Goal: Transaction & Acquisition: Obtain resource

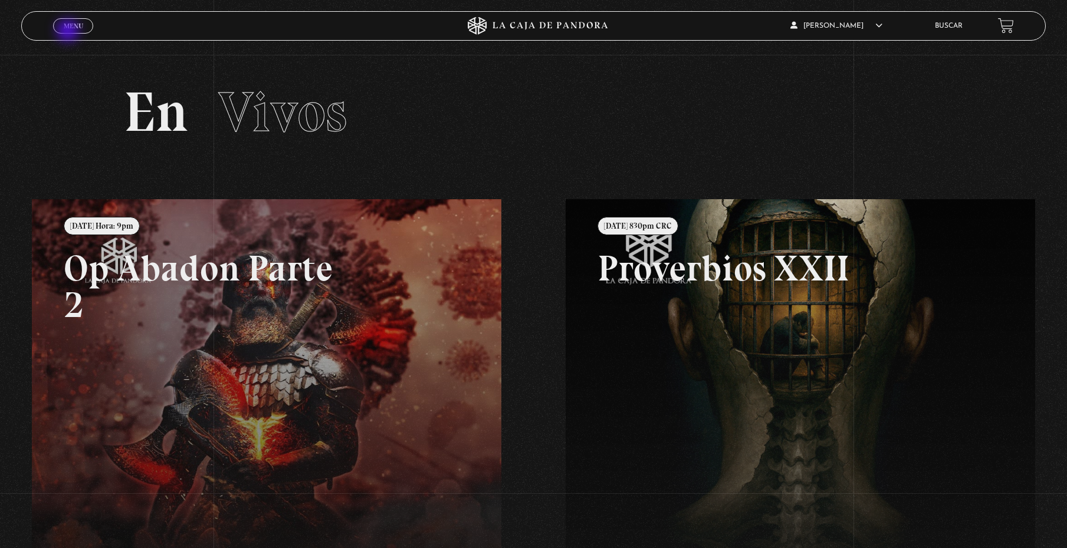
click at [69, 32] on link "Menu Cerrar" at bounding box center [73, 25] width 40 height 15
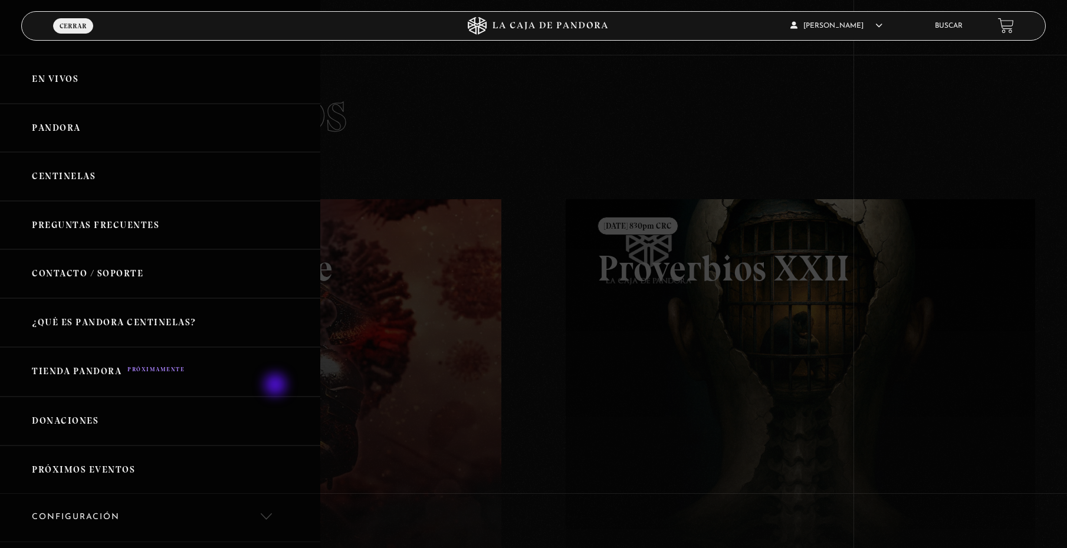
scroll to position [59, 0]
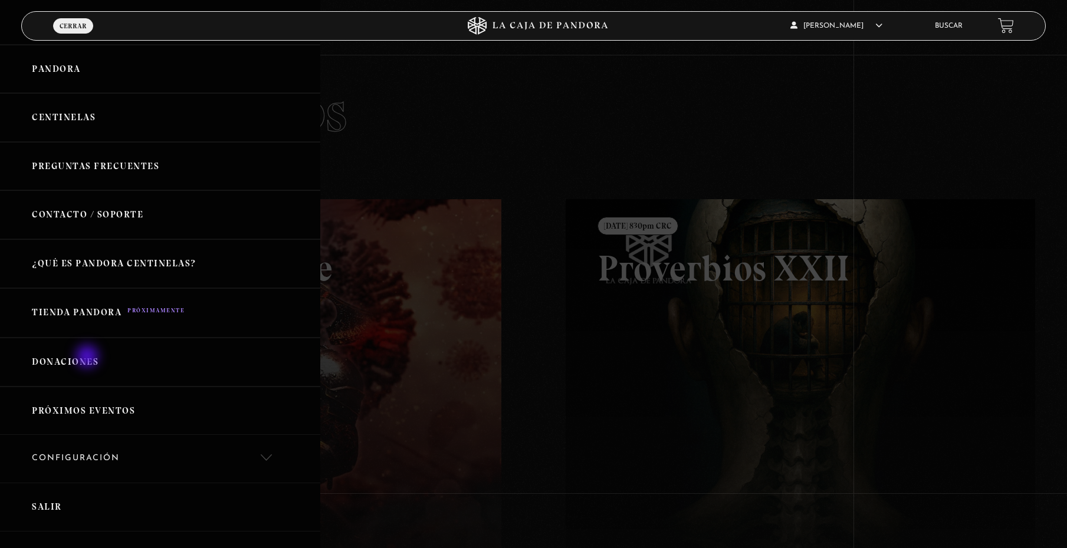
click at [88, 358] on link "Donaciones" at bounding box center [160, 362] width 320 height 49
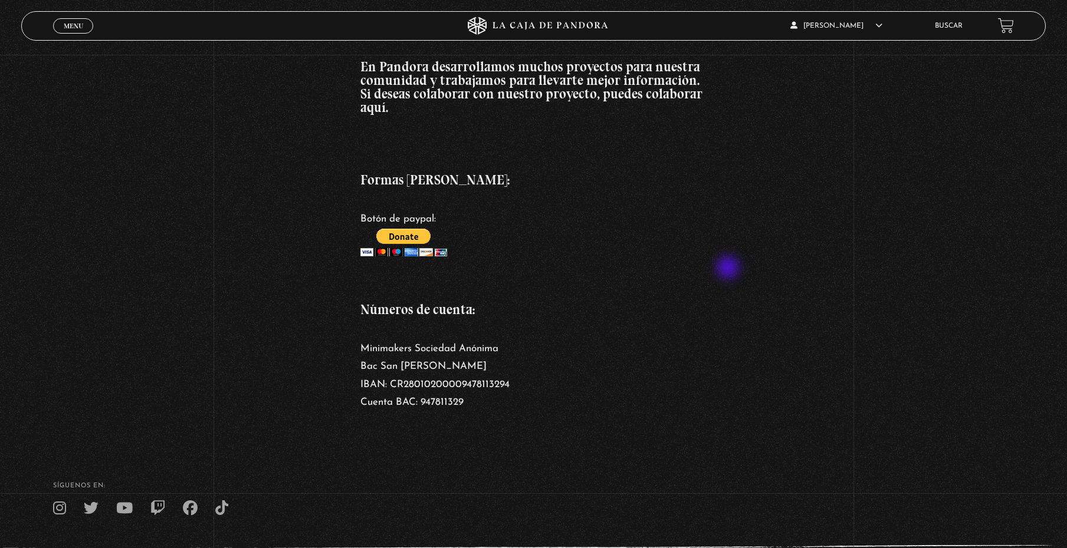
scroll to position [177, 0]
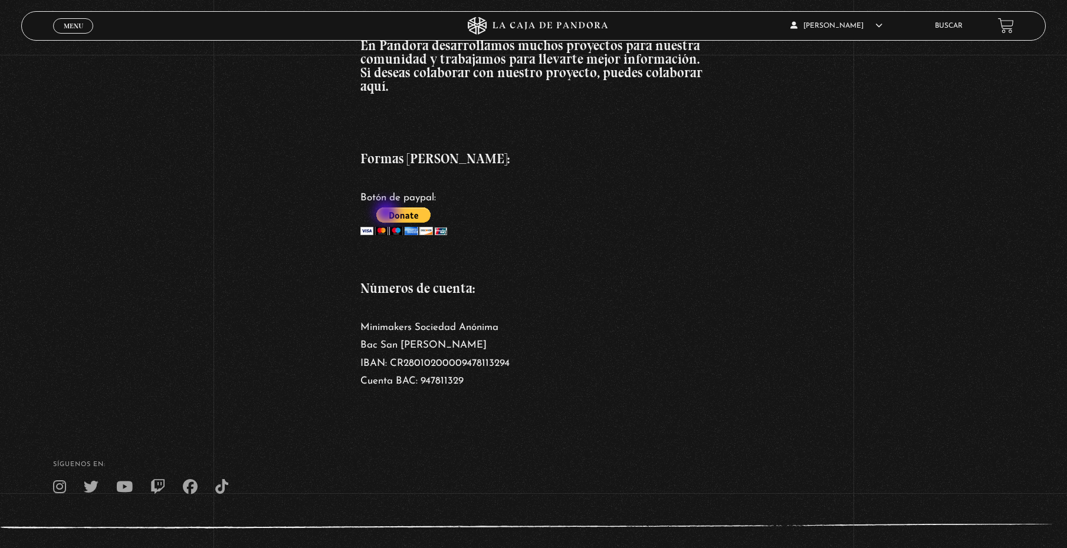
click at [387, 213] on input "image" at bounding box center [403, 222] width 87 height 28
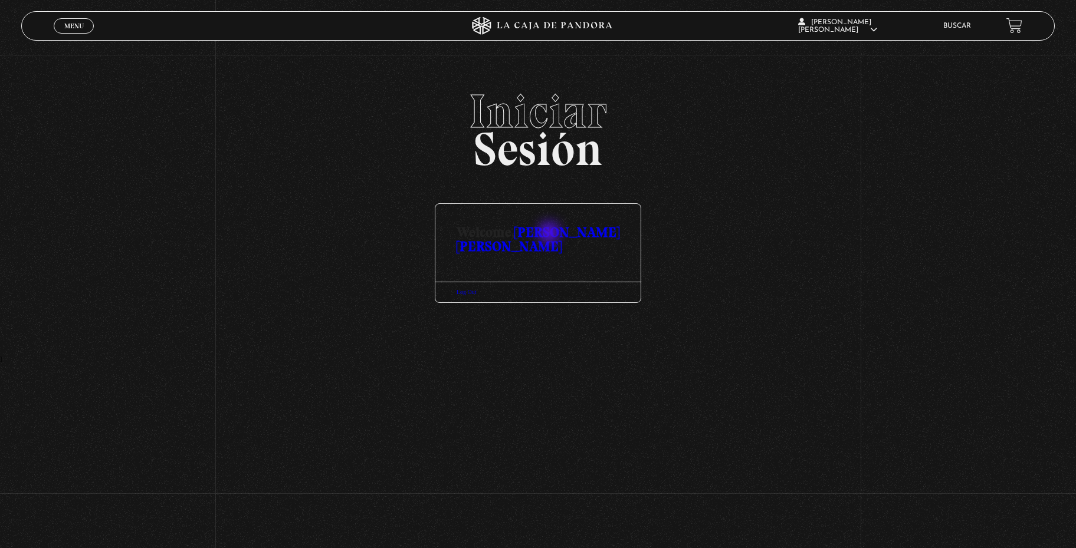
click at [550, 234] on link "[PERSON_NAME]" at bounding box center [537, 239] width 163 height 31
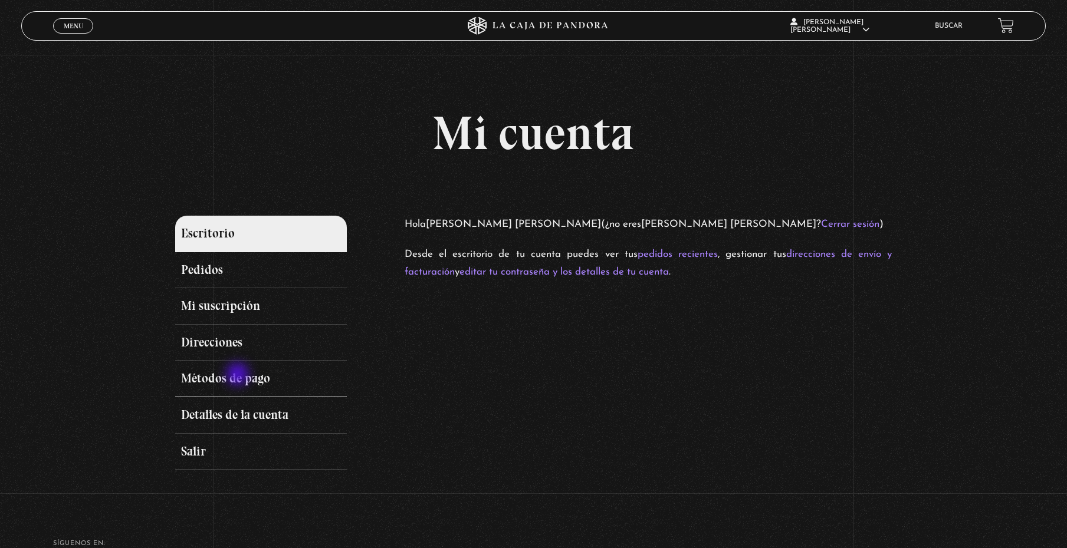
click at [239, 376] on link "Métodos de pago" at bounding box center [261, 379] width 172 height 37
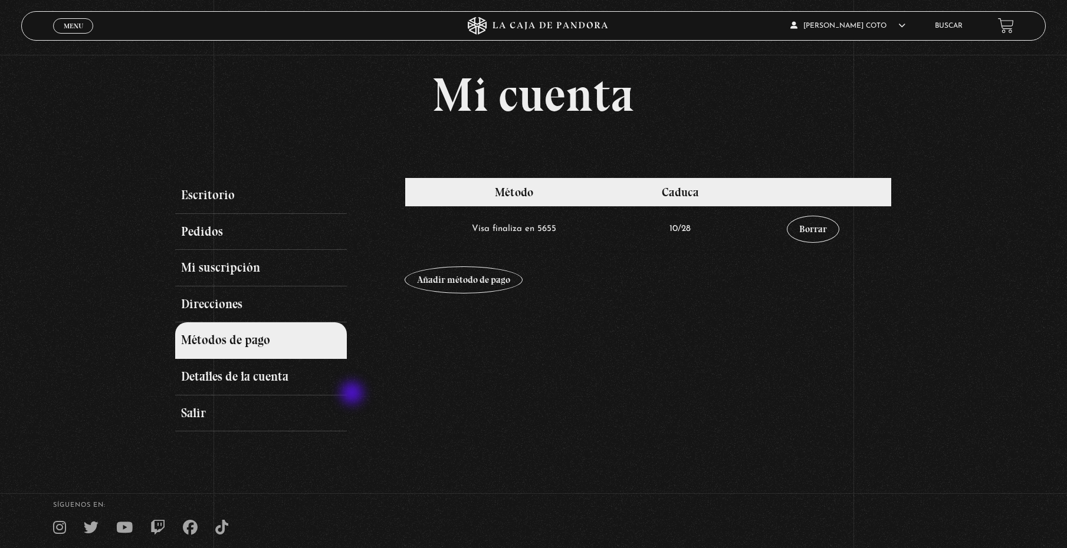
scroll to position [59, 0]
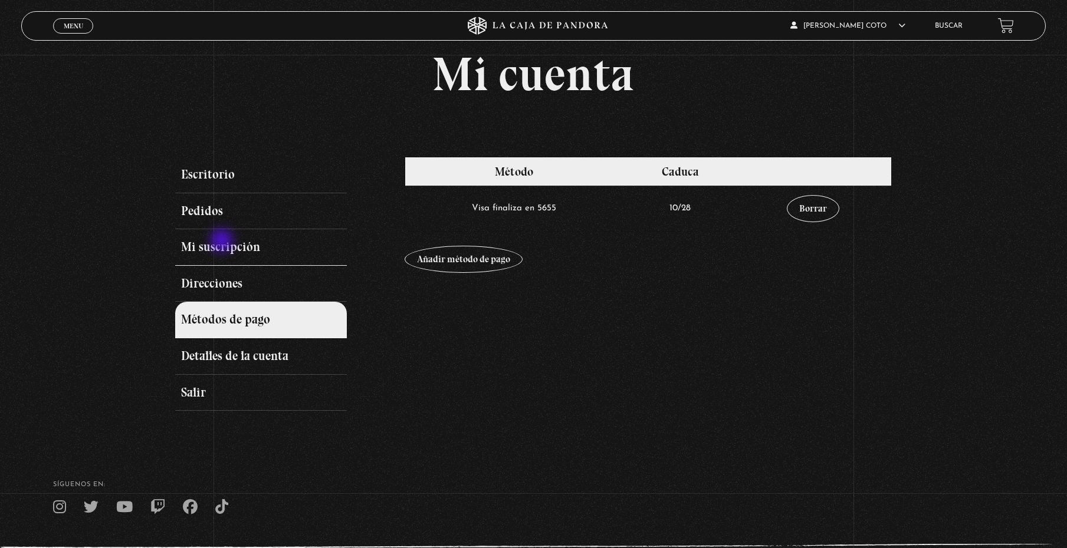
click at [223, 242] on link "Mi suscripción" at bounding box center [261, 247] width 172 height 37
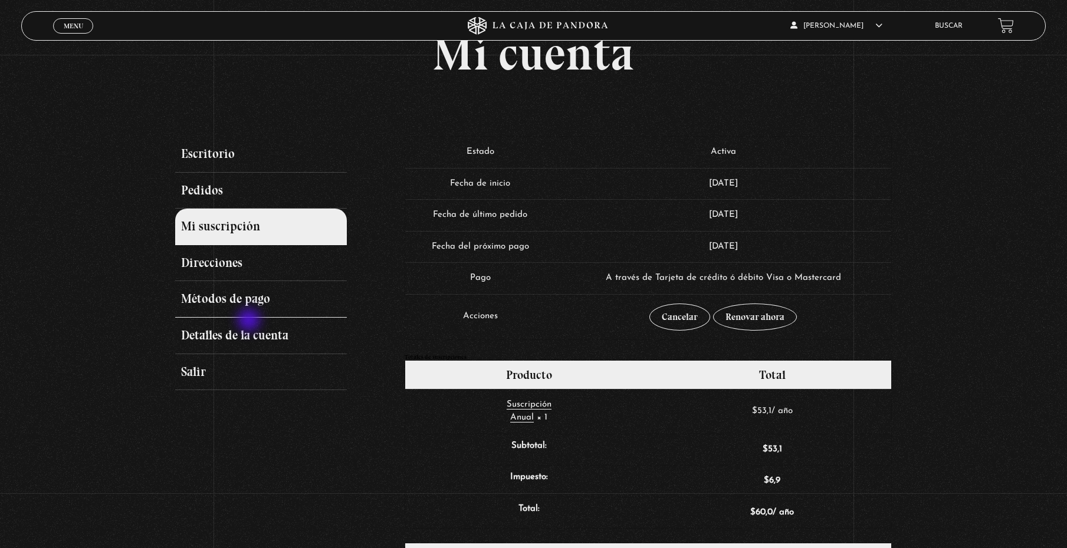
scroll to position [59, 0]
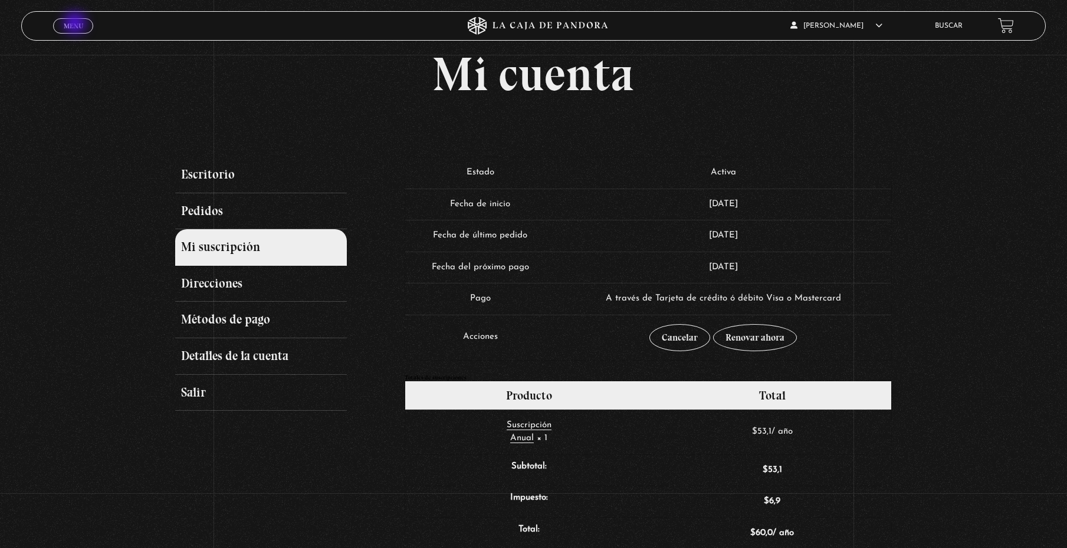
click at [75, 25] on span "Menu" at bounding box center [73, 25] width 19 height 7
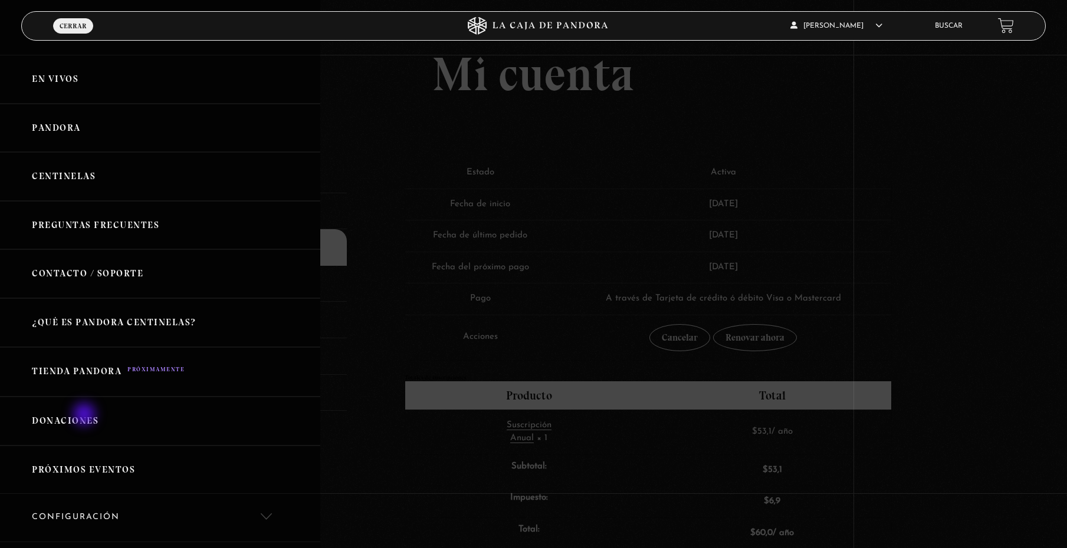
click at [86, 416] on link "Donaciones" at bounding box center [160, 421] width 320 height 49
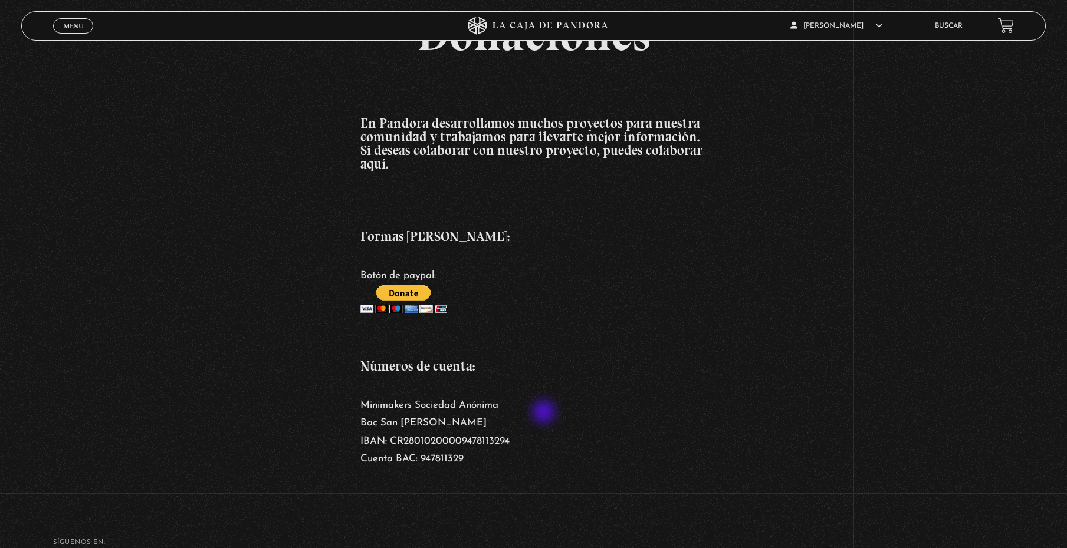
scroll to position [118, 0]
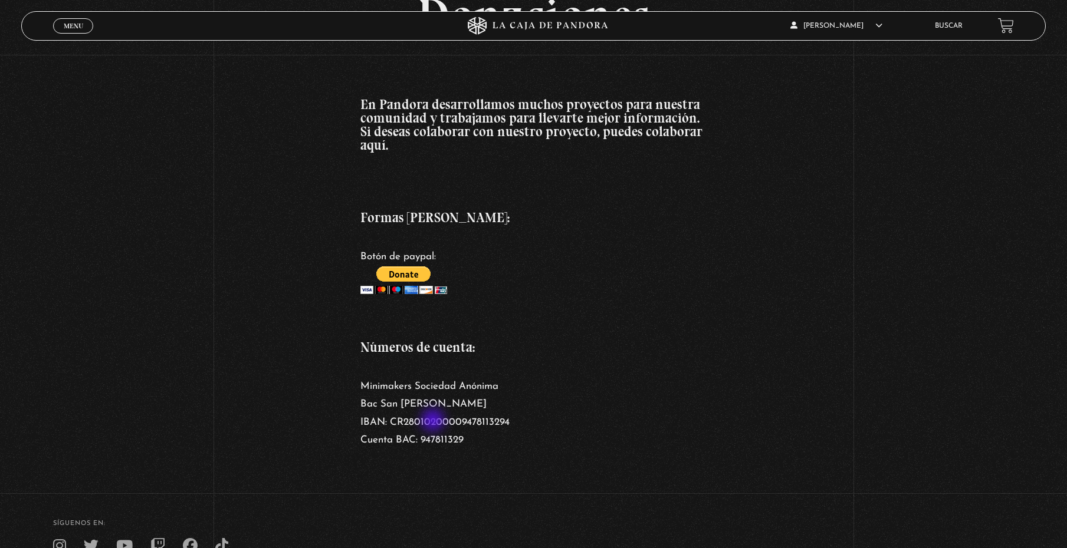
drag, startPoint x: 507, startPoint y: 419, endPoint x: 434, endPoint y: 422, distance: 73.2
click at [434, 422] on p "Minimakers Sociedad Anónima Bac [GEOGRAPHIC_DATA][PERSON_NAME] IBAN: CR28010200…" at bounding box center [533, 414] width 347 height 72
drag, startPoint x: 409, startPoint y: 421, endPoint x: 528, endPoint y: 420, distance: 119.1
click at [528, 420] on p "Minimakers Sociedad Anónima Bac [GEOGRAPHIC_DATA][PERSON_NAME] IBAN: CR28010200…" at bounding box center [533, 414] width 347 height 72
drag, startPoint x: 525, startPoint y: 422, endPoint x: 449, endPoint y: 416, distance: 76.4
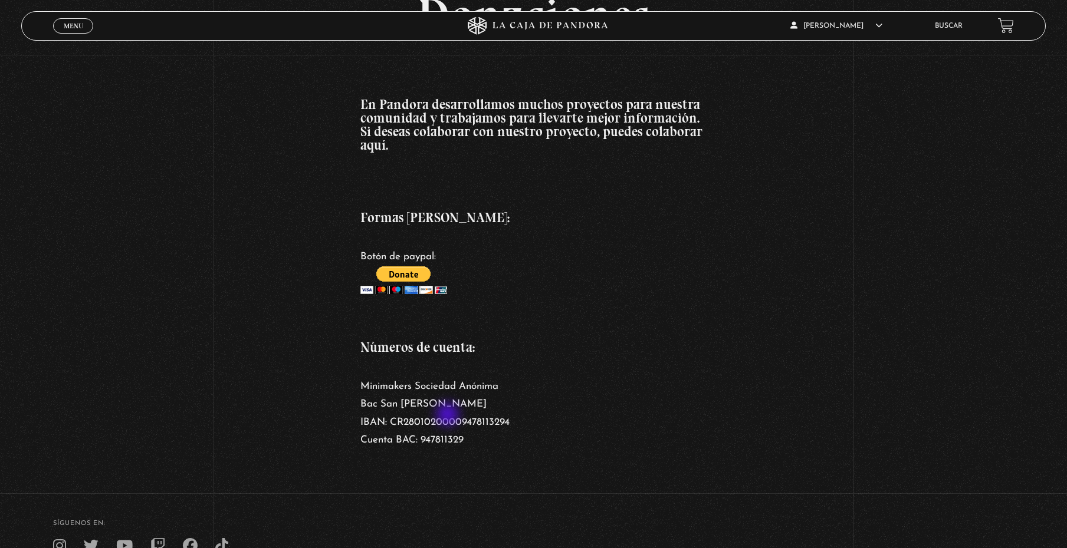
click at [449, 416] on p "Minimakers Sociedad Anónima Bac [GEOGRAPHIC_DATA][PERSON_NAME] IBAN: CR28010200…" at bounding box center [533, 414] width 347 height 72
click at [409, 274] on input "image" at bounding box center [403, 281] width 87 height 28
